Goal: Find specific page/section: Find specific page/section

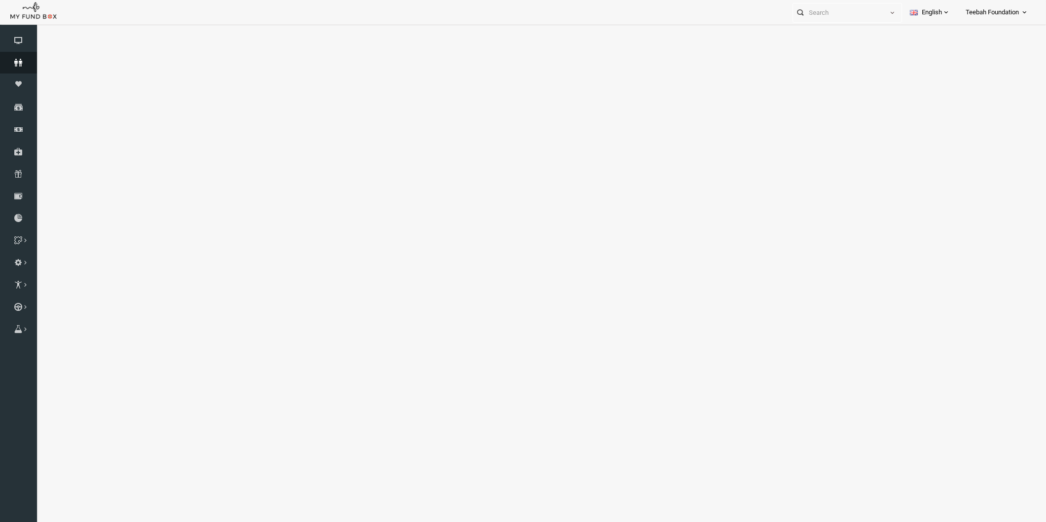
select select "100"
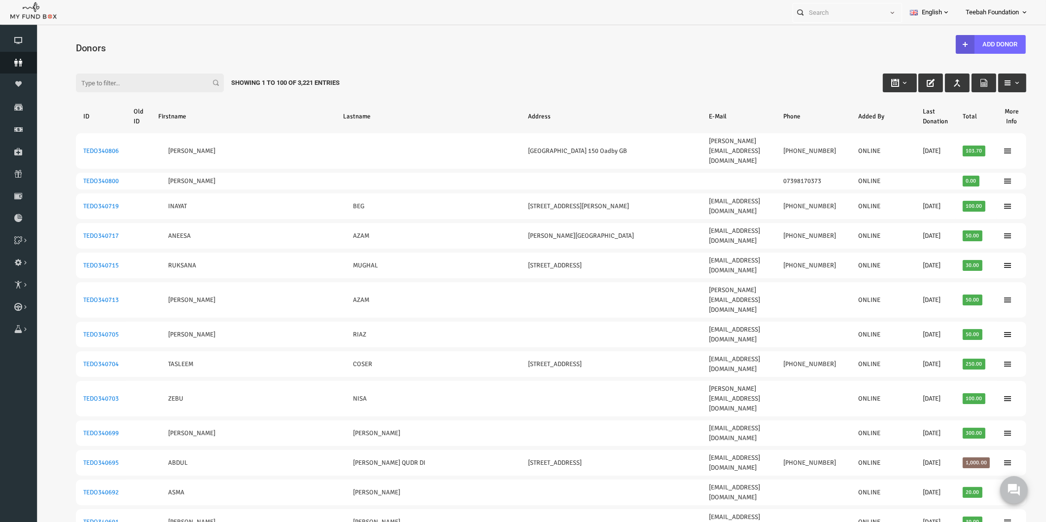
click at [12, 65] on icon at bounding box center [18, 63] width 37 height 8
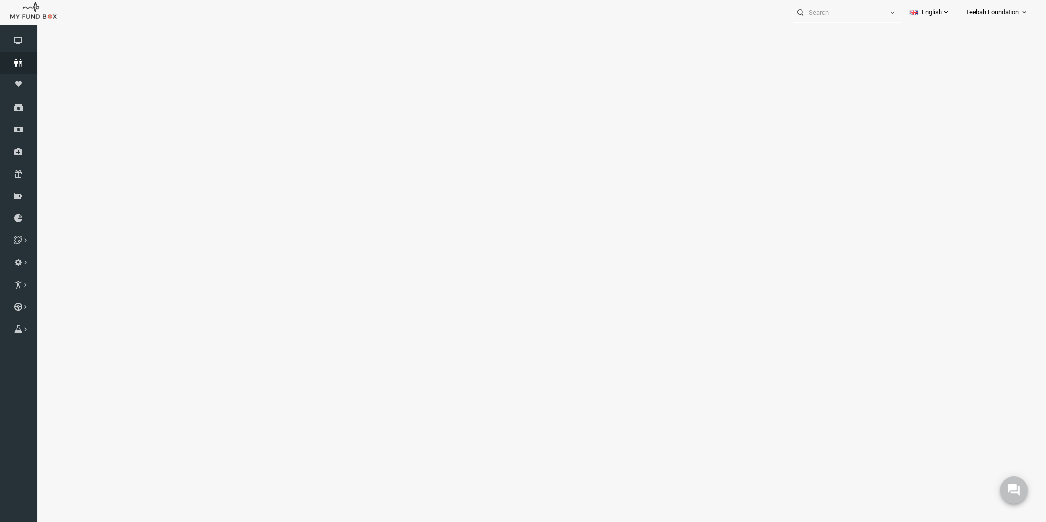
select select "100"
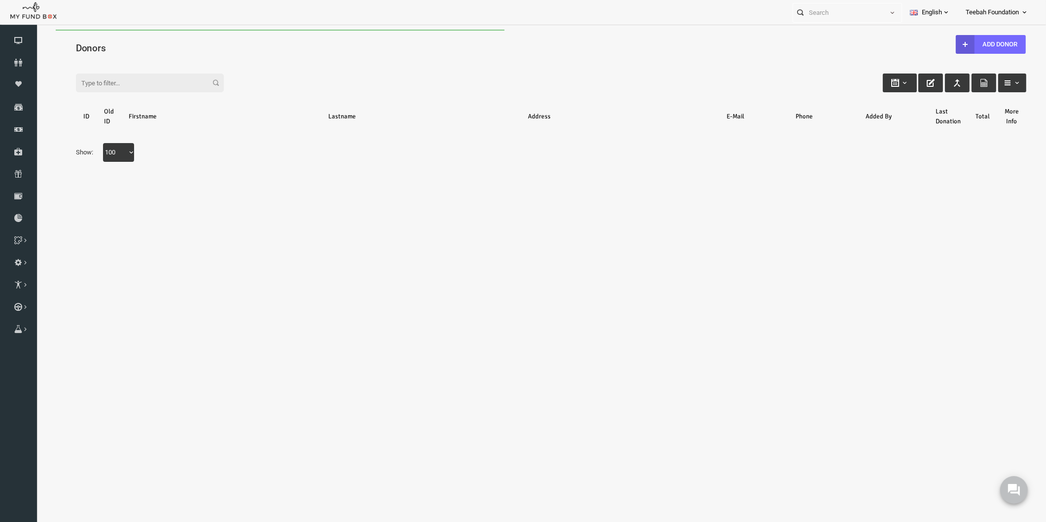
click at [480, 68] on div "Filter:" at bounding box center [531, 73] width 970 height 27
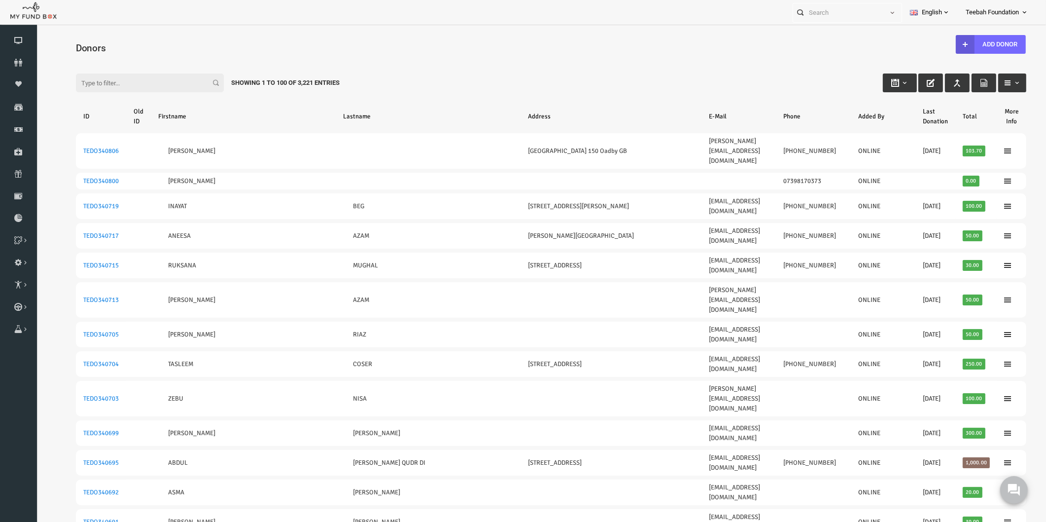
drag, startPoint x: 500, startPoint y: 45, endPoint x: 505, endPoint y: 43, distance: 5.5
click at [505, 43] on h4 "Donors" at bounding box center [536, 48] width 960 height 14
click at [576, 70] on div "Filter: Showing 1 to 100 of 3,221 Entries" at bounding box center [531, 73] width 970 height 27
click at [506, 74] on div "Filter: Showing 1 to 100 of 3,221 Entries" at bounding box center [531, 73] width 970 height 27
